Goal: Task Accomplishment & Management: Use online tool/utility

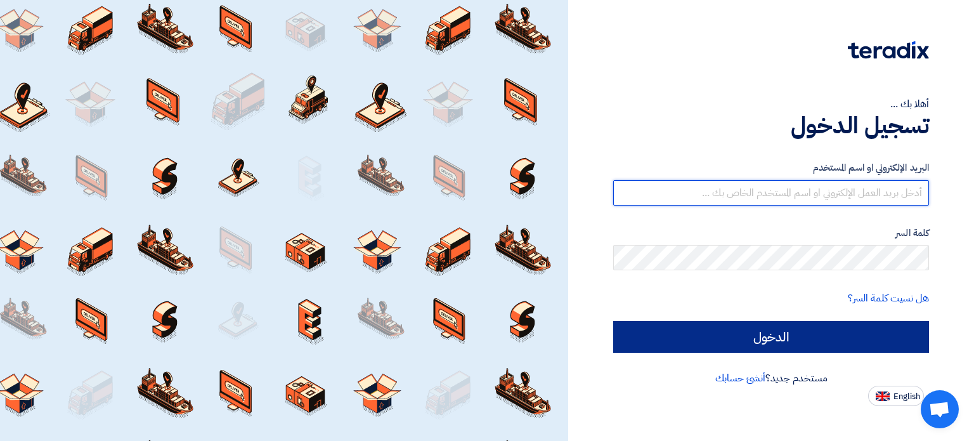
type input "[EMAIL_ADDRESS][DOMAIN_NAME]"
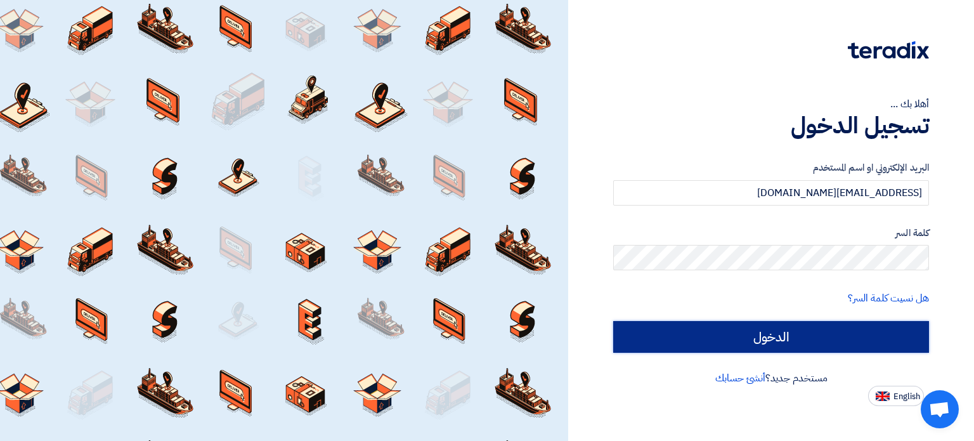
click at [861, 339] on input "الدخول" at bounding box center [771, 337] width 316 height 32
type input "Sign in"
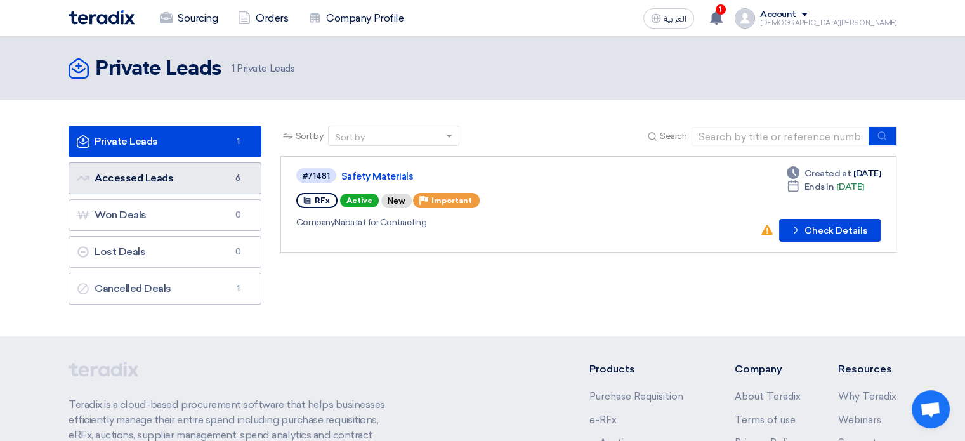
click at [183, 182] on link "Accessed Leads Accessed Leads 6" at bounding box center [165, 178] width 193 height 32
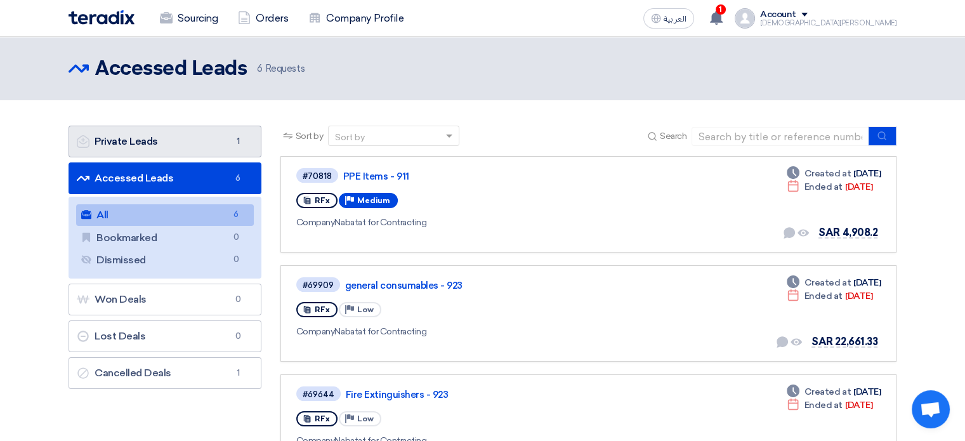
click at [190, 152] on link "Private Leads Private Leads 1" at bounding box center [165, 142] width 193 height 32
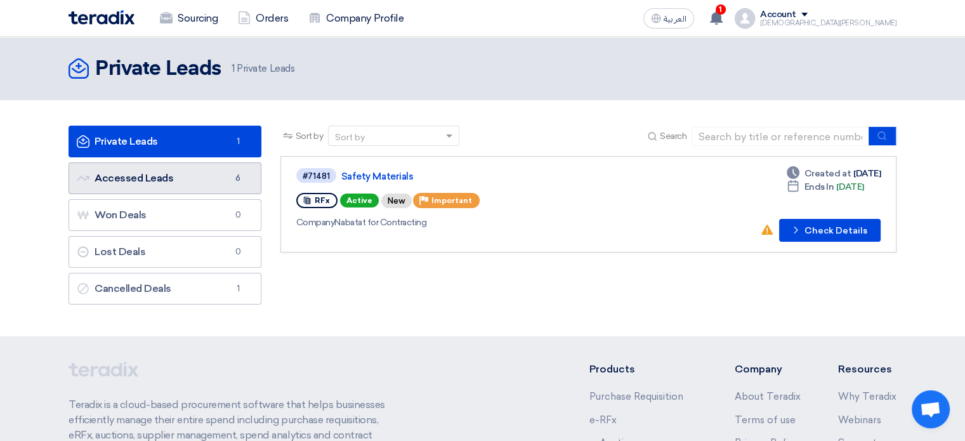
click at [182, 177] on link "Accessed Leads Accessed Leads 6" at bounding box center [165, 178] width 193 height 32
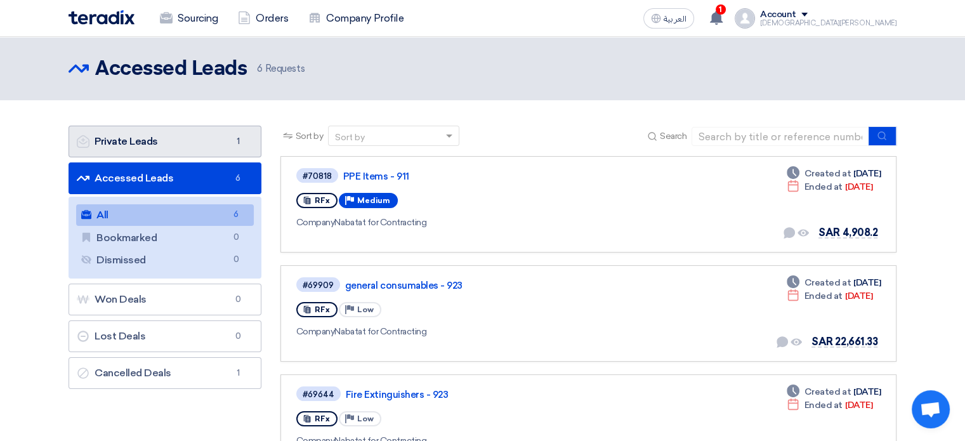
click at [159, 140] on link "Private Leads Private Leads 1" at bounding box center [165, 142] width 193 height 32
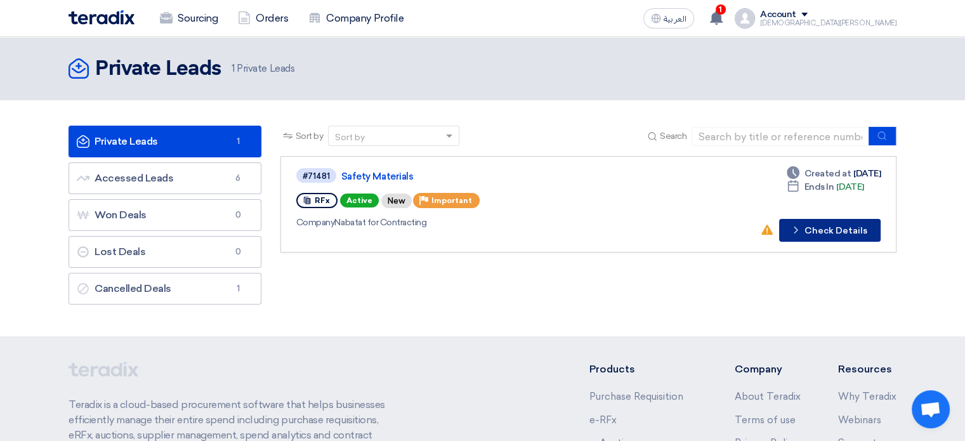
click at [810, 228] on button "Check details Check Details" at bounding box center [829, 230] width 101 height 23
